Goal: Find specific page/section: Find specific page/section

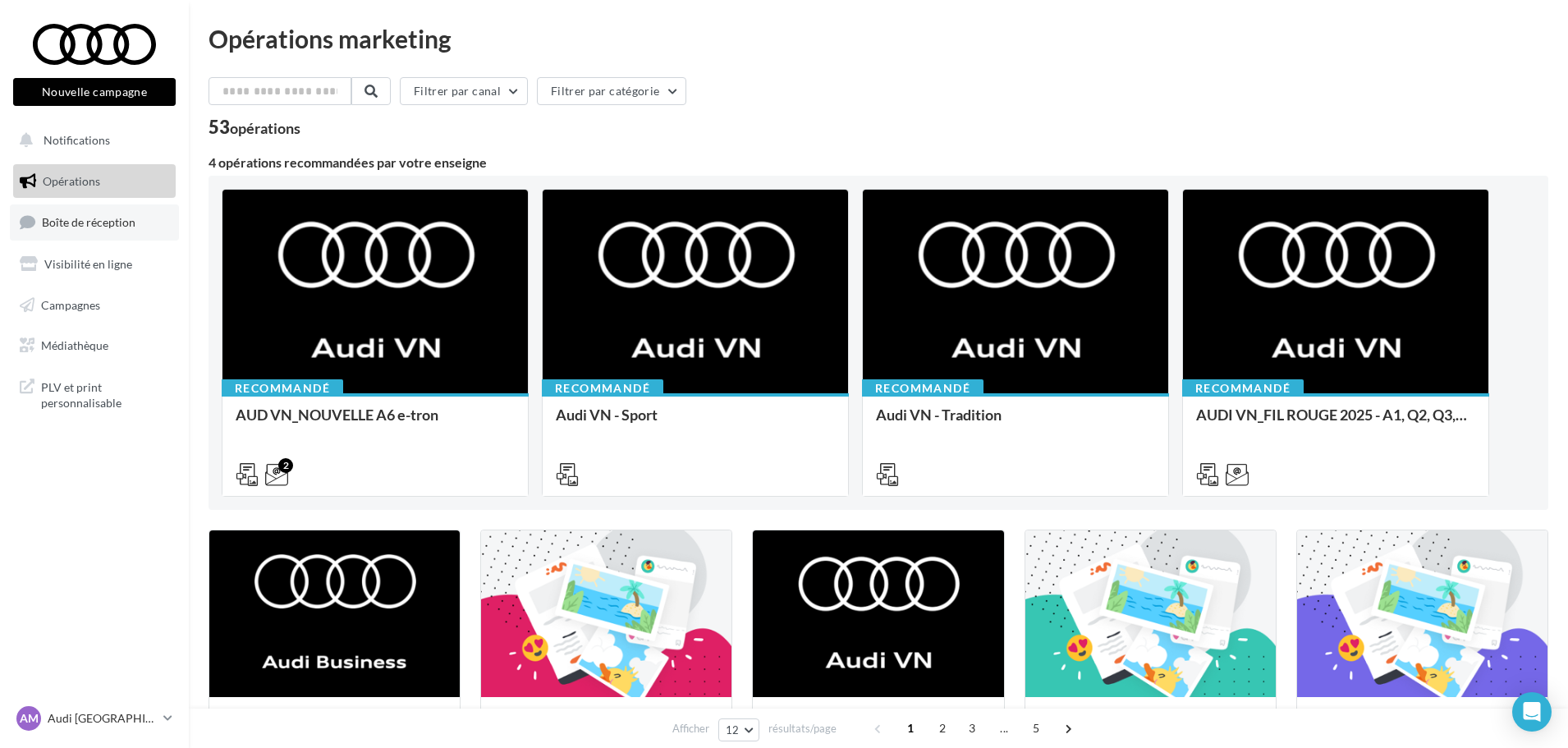
click at [130, 226] on span "Boîte de réception" at bounding box center [88, 221] width 93 height 14
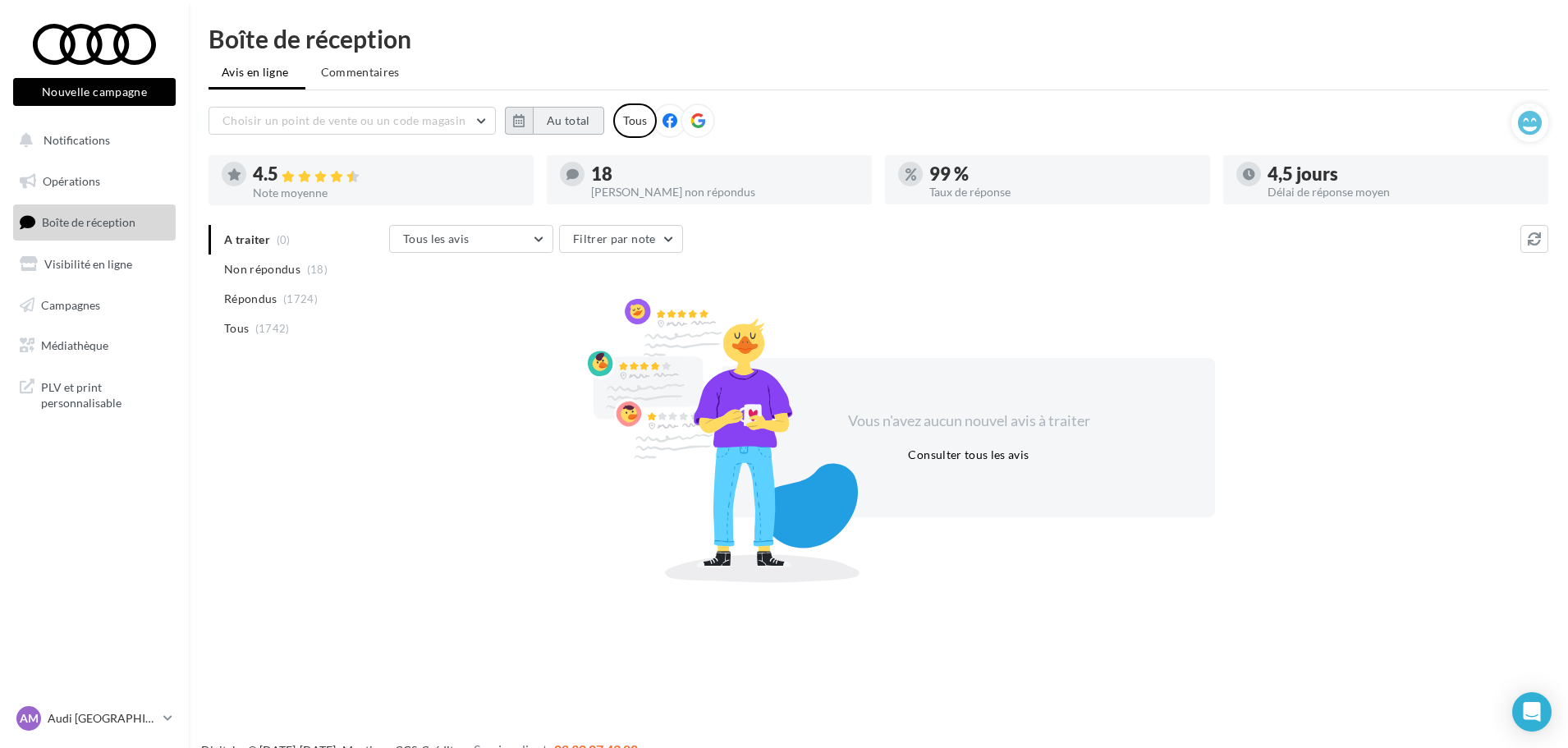
click at [553, 115] on button "Au total" at bounding box center [568, 120] width 72 height 28
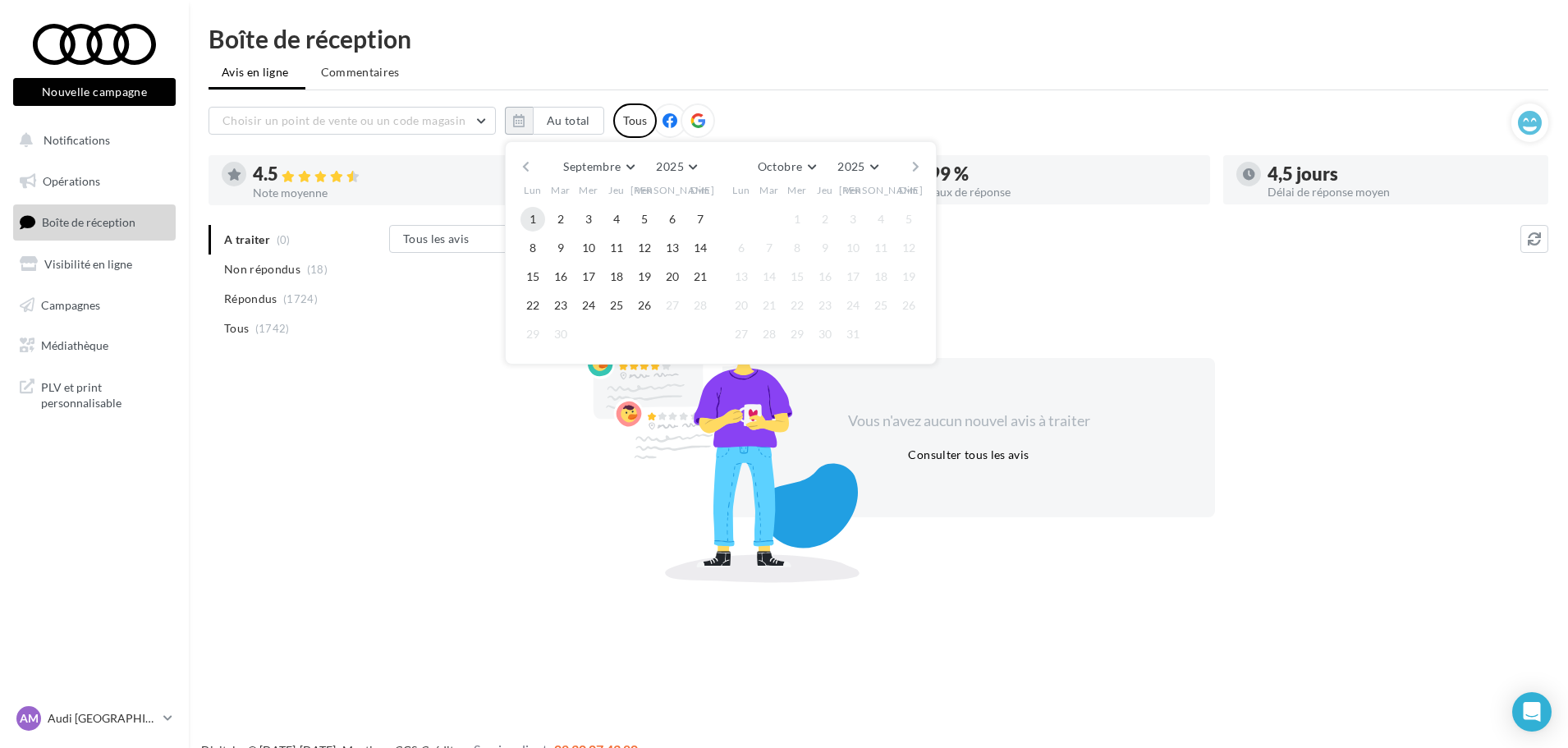
click at [534, 220] on button "1" at bounding box center [533, 218] width 24 height 24
click at [647, 312] on button "26" at bounding box center [644, 305] width 24 height 24
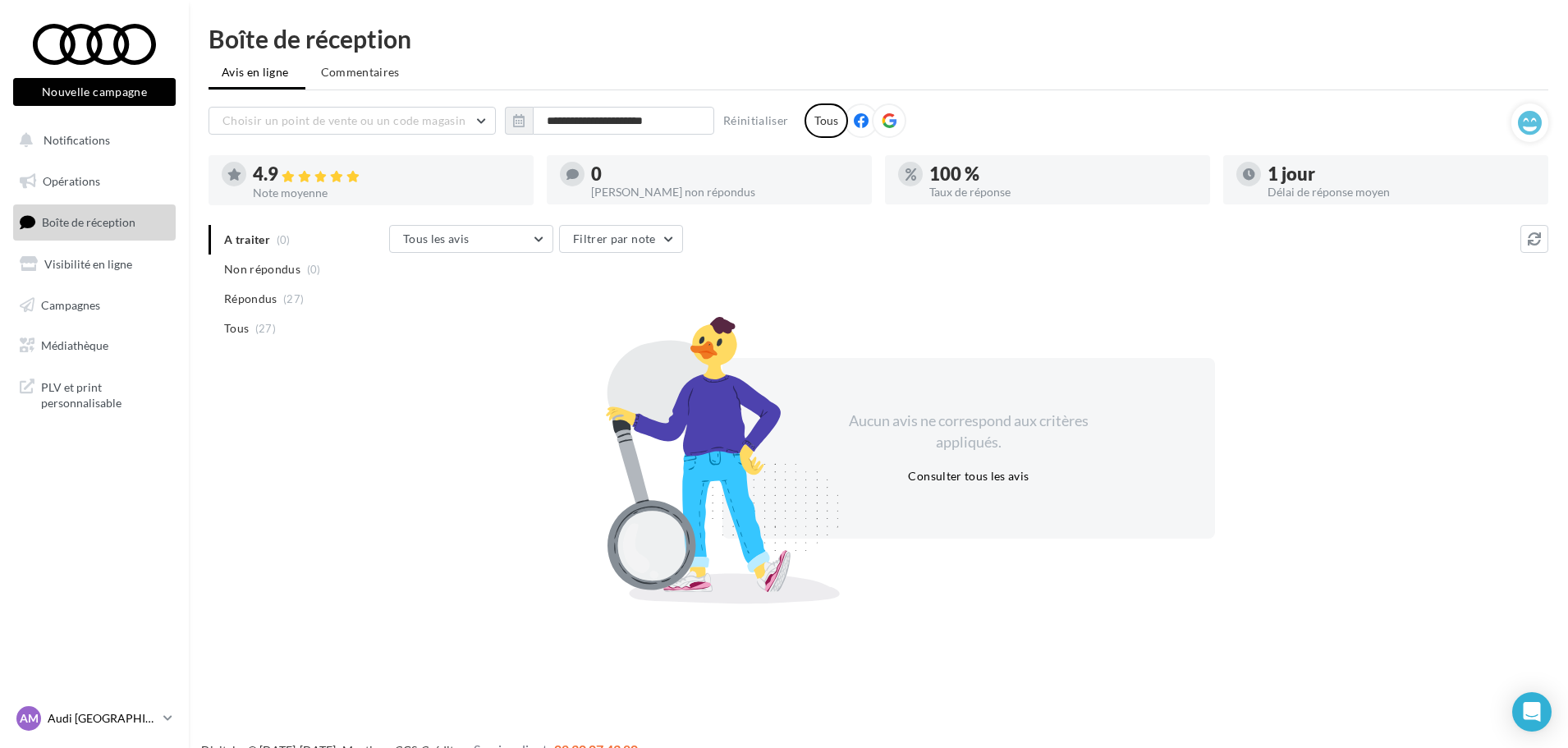
click at [163, 719] on icon at bounding box center [168, 717] width 9 height 14
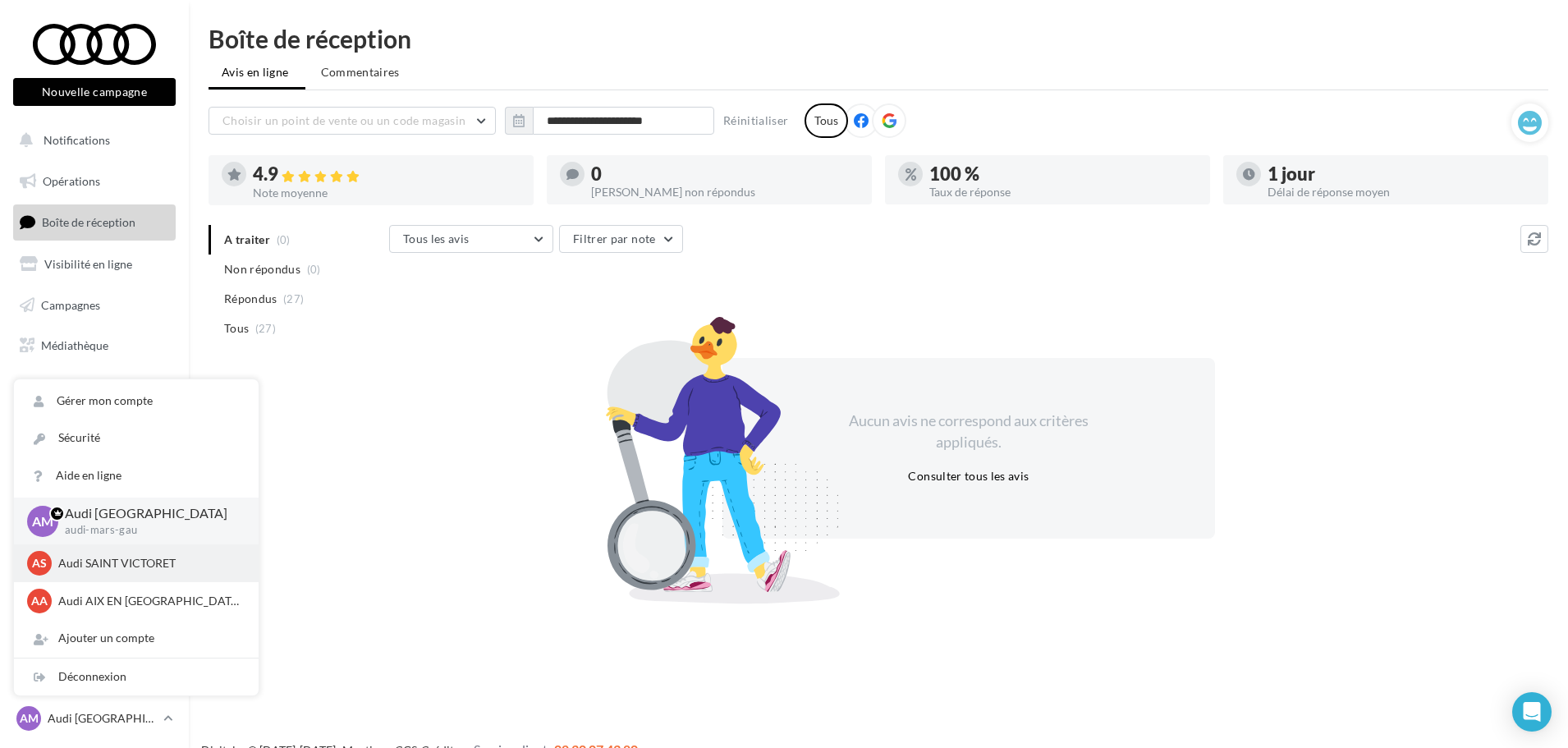
click at [153, 564] on p "Audi SAINT VICTORET" at bounding box center [148, 563] width 180 height 16
